Goal: Task Accomplishment & Management: Use online tool/utility

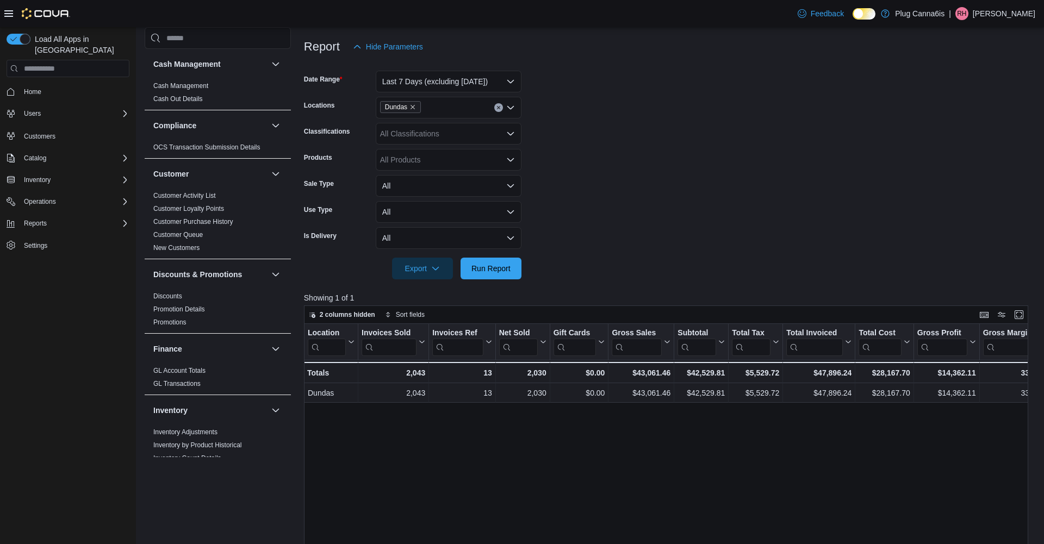
scroll to position [640, 0]
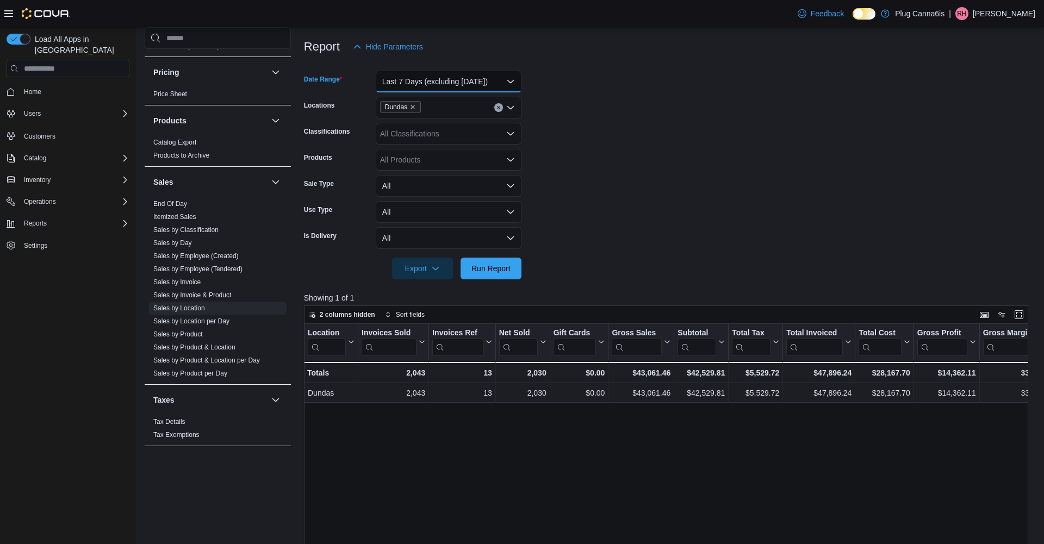
click at [469, 88] on button "Last 7 Days (excluding [DATE])" at bounding box center [449, 82] width 146 height 22
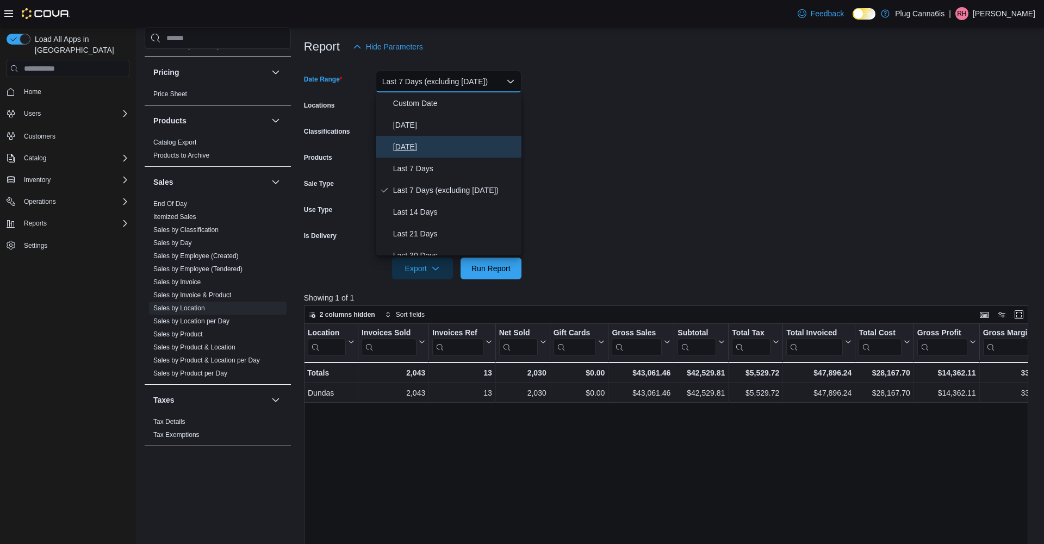
click at [427, 142] on span "[DATE]" at bounding box center [455, 146] width 124 height 13
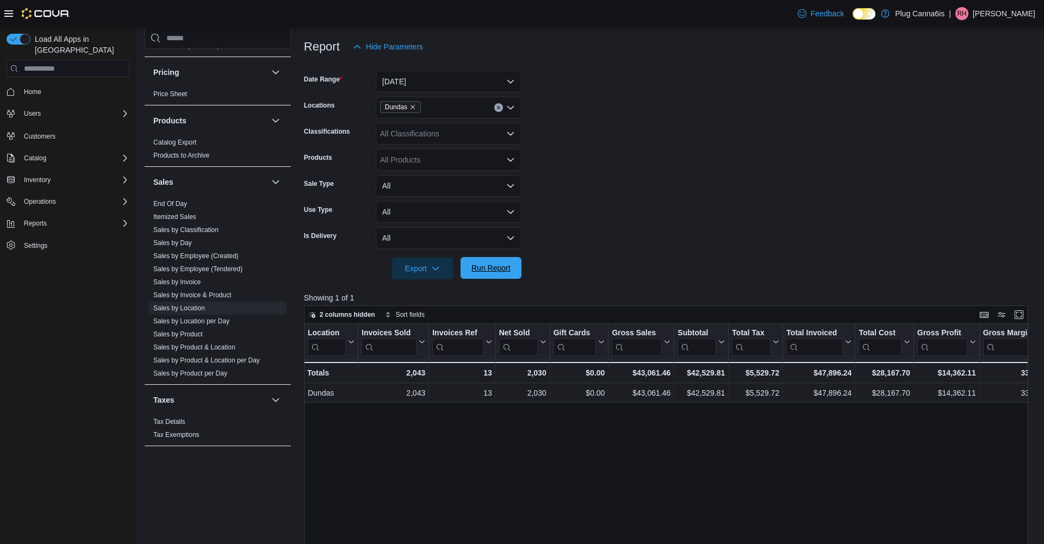
click at [486, 264] on span "Run Report" at bounding box center [490, 268] width 39 height 11
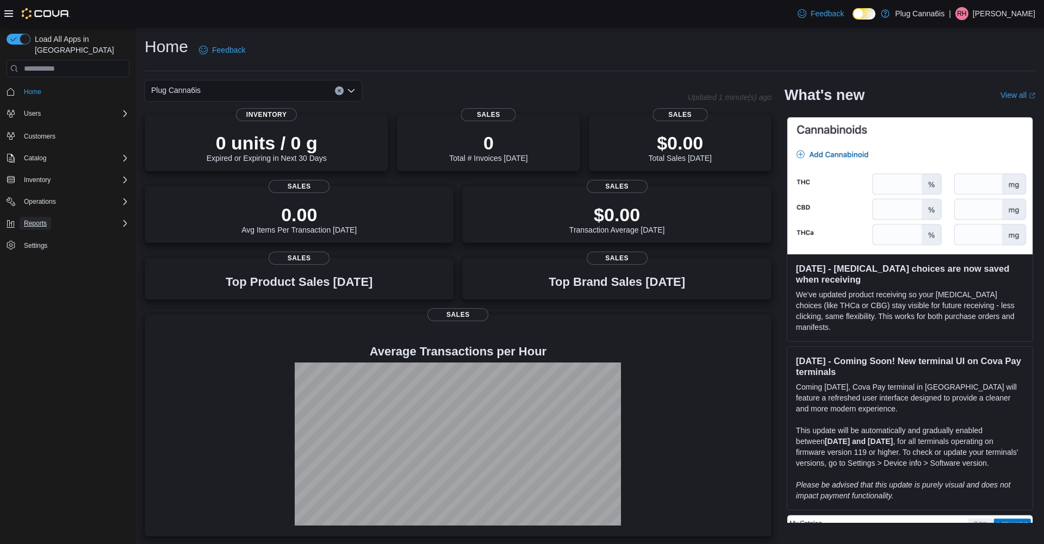
click at [41, 217] on span "Reports" at bounding box center [35, 223] width 23 height 13
click at [34, 265] on span "Reports" at bounding box center [31, 269] width 23 height 9
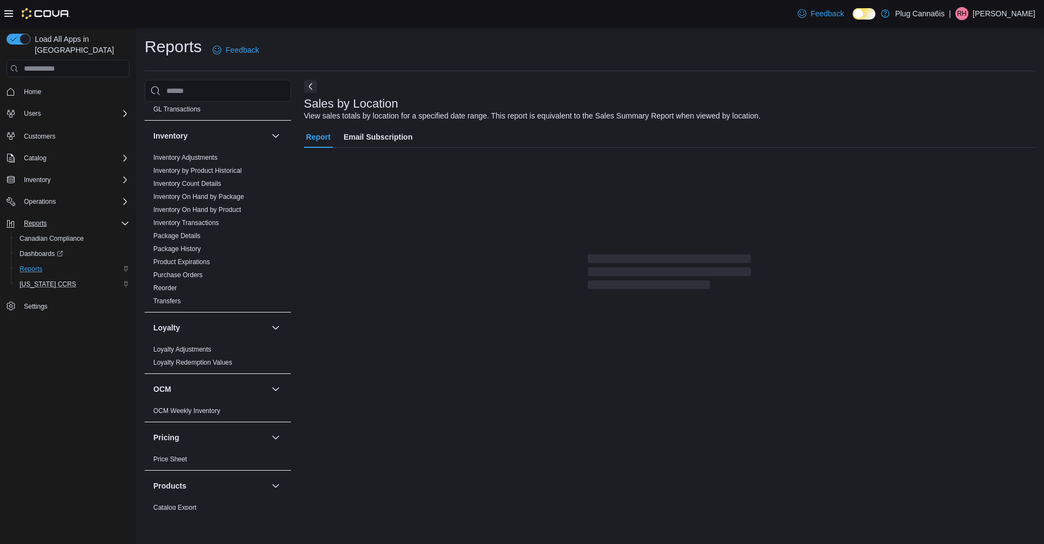
scroll to position [640, 0]
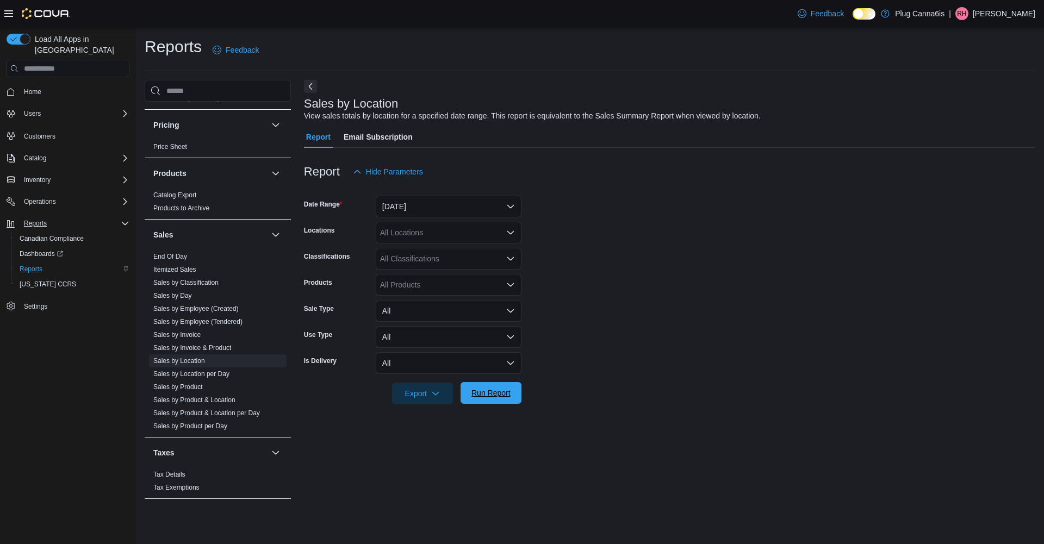
click at [494, 396] on span "Run Report" at bounding box center [490, 393] width 39 height 11
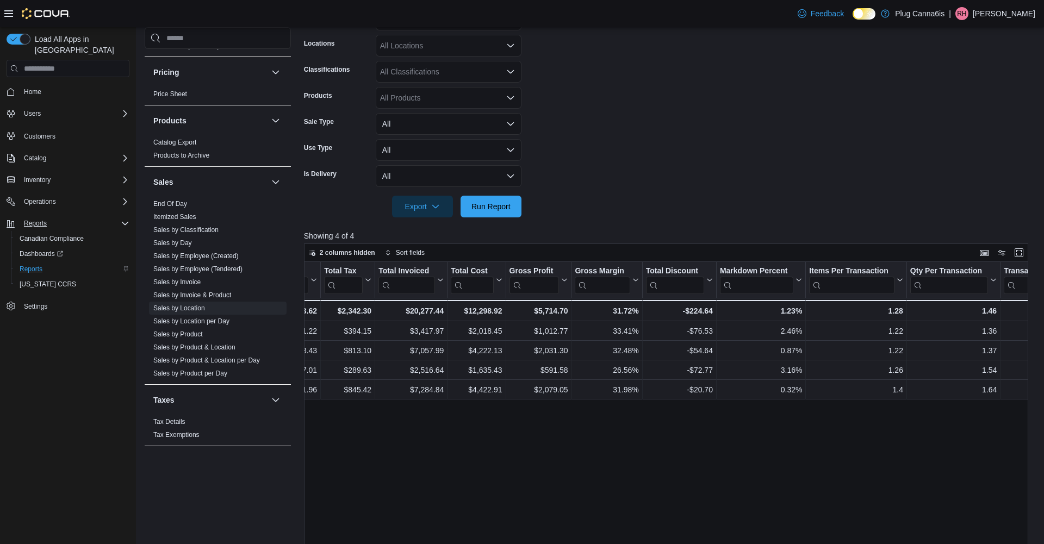
scroll to position [0, 430]
